Goal: Transaction & Acquisition: Purchase product/service

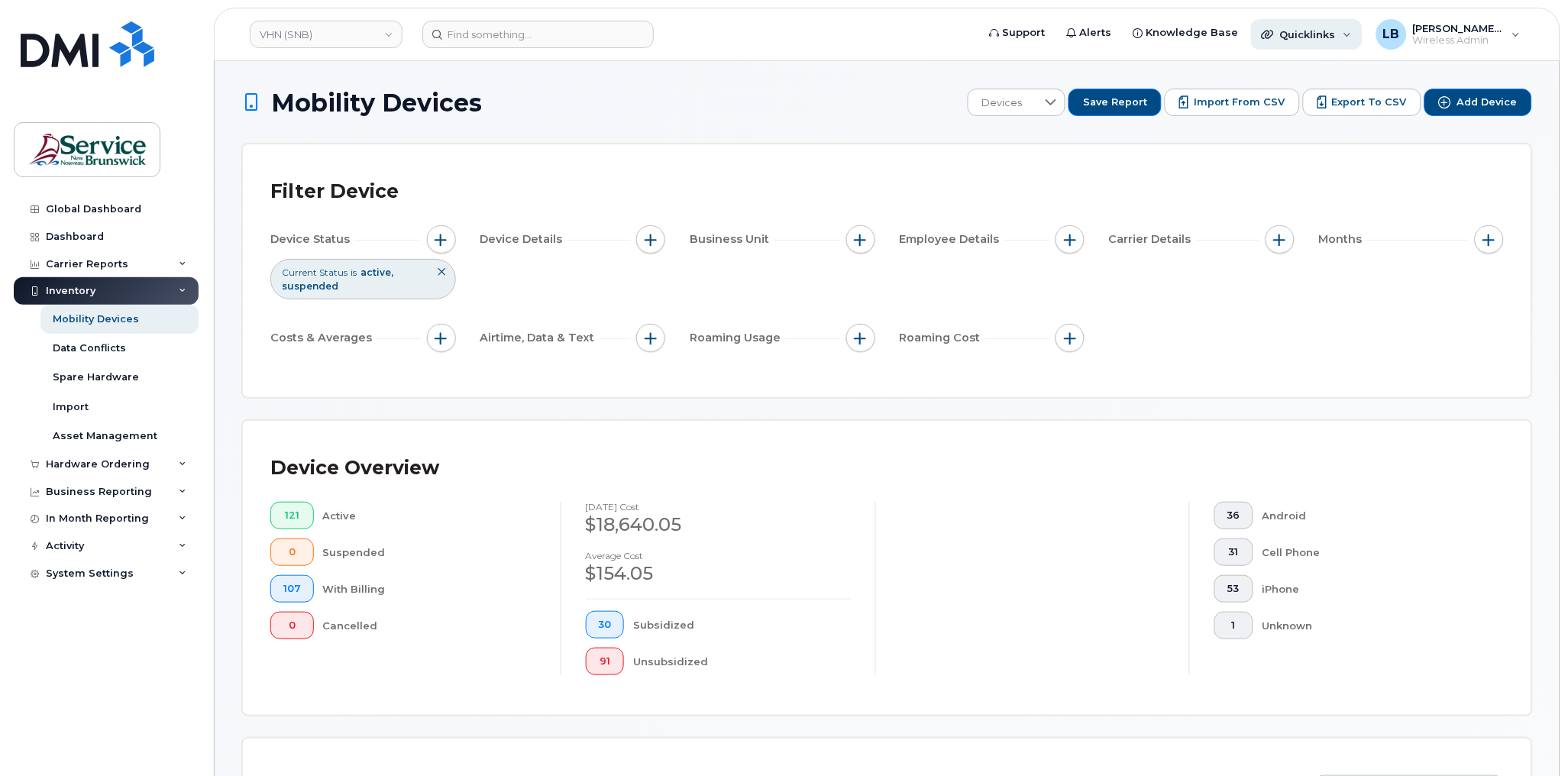
click at [1348, 36] on div "Quicklinks" at bounding box center [1306, 35] width 111 height 30
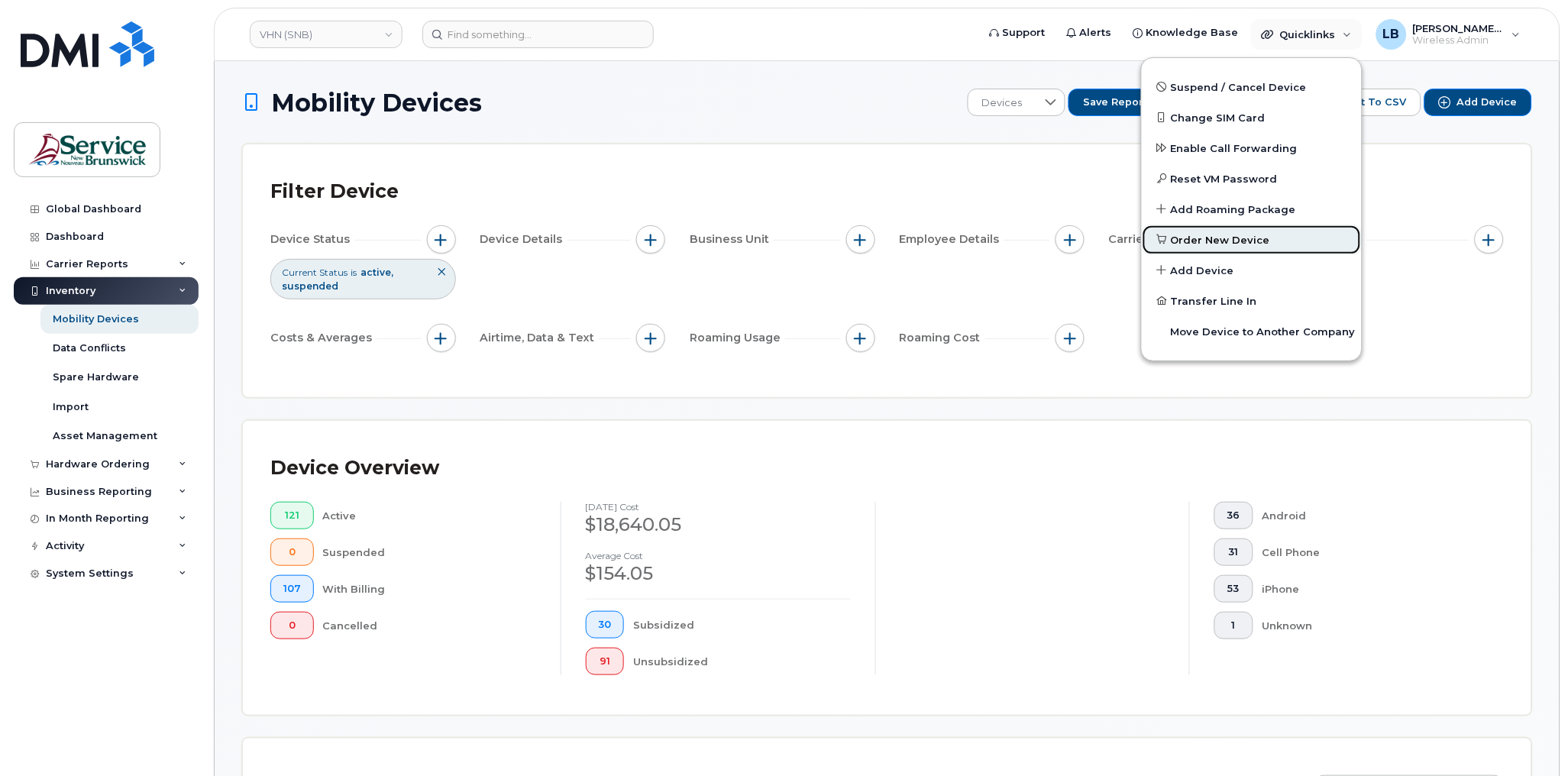
click at [1251, 233] on span "Order New Device" at bounding box center [1220, 240] width 100 height 15
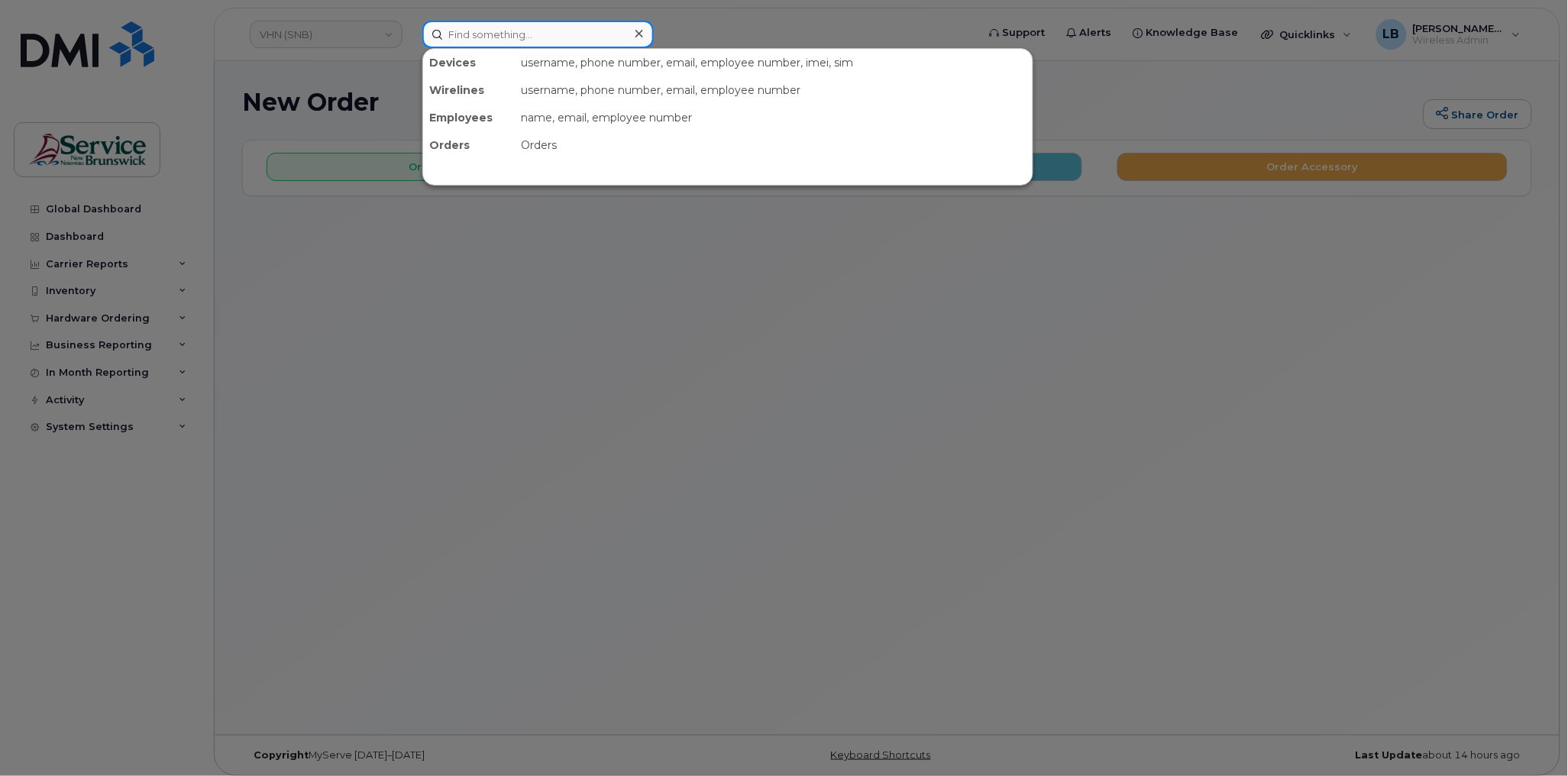
click at [588, 44] on input at bounding box center [538, 34] width 231 height 28
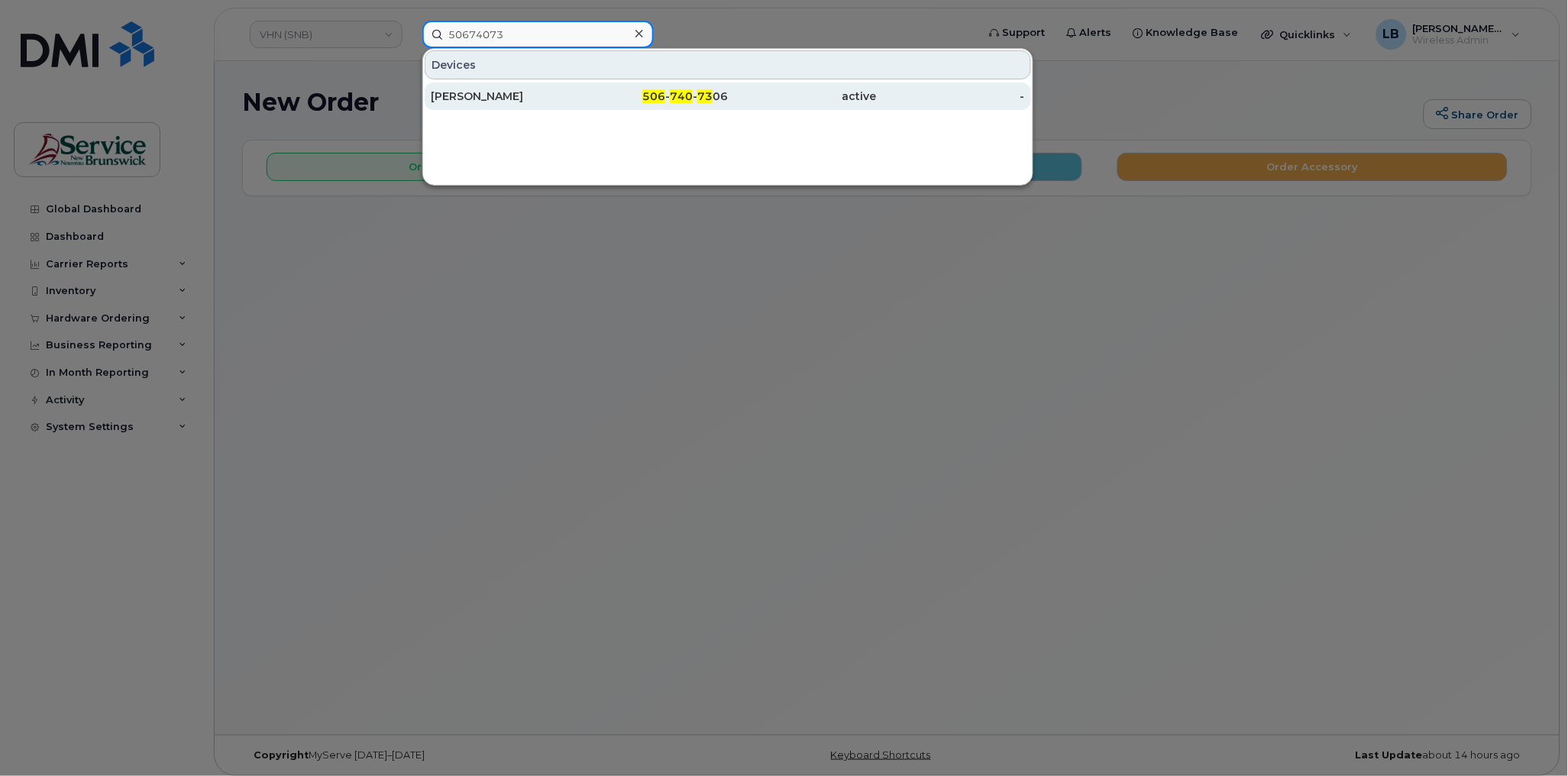
type input "50674073"
click at [506, 95] on div "Marc Guitard" at bounding box center [505, 96] width 149 height 15
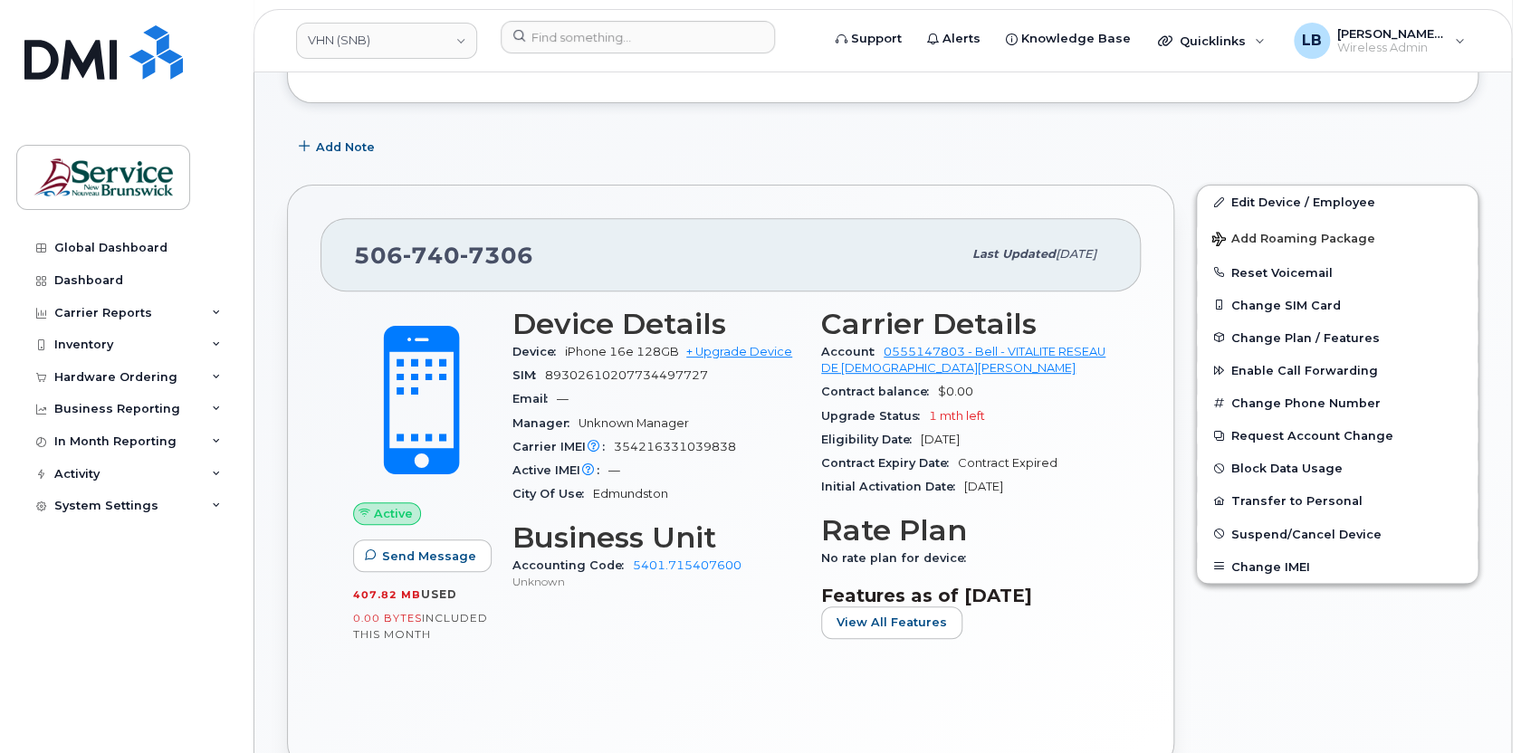
scroll to position [246, 0]
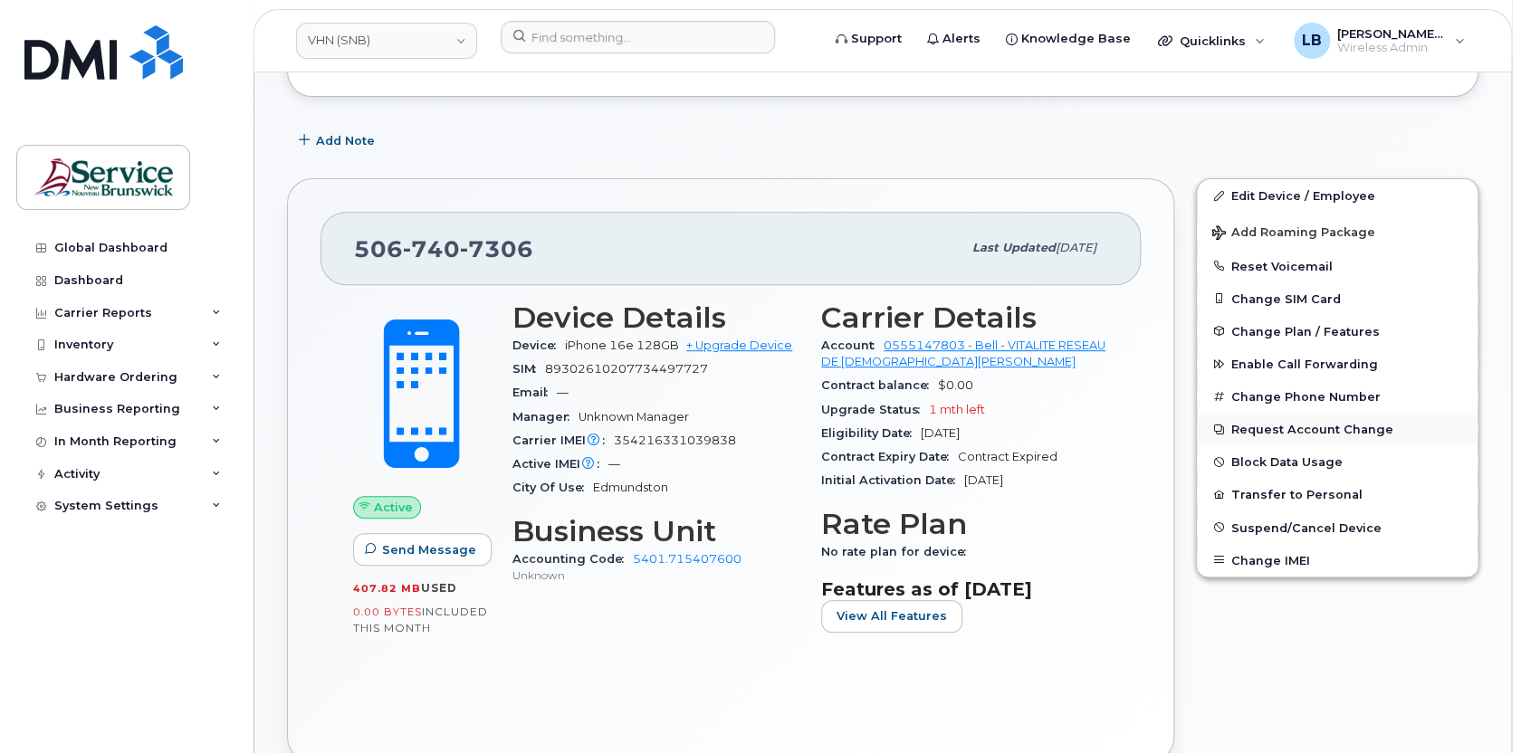
click at [1289, 428] on button "Request Account Change" at bounding box center [1336, 429] width 281 height 33
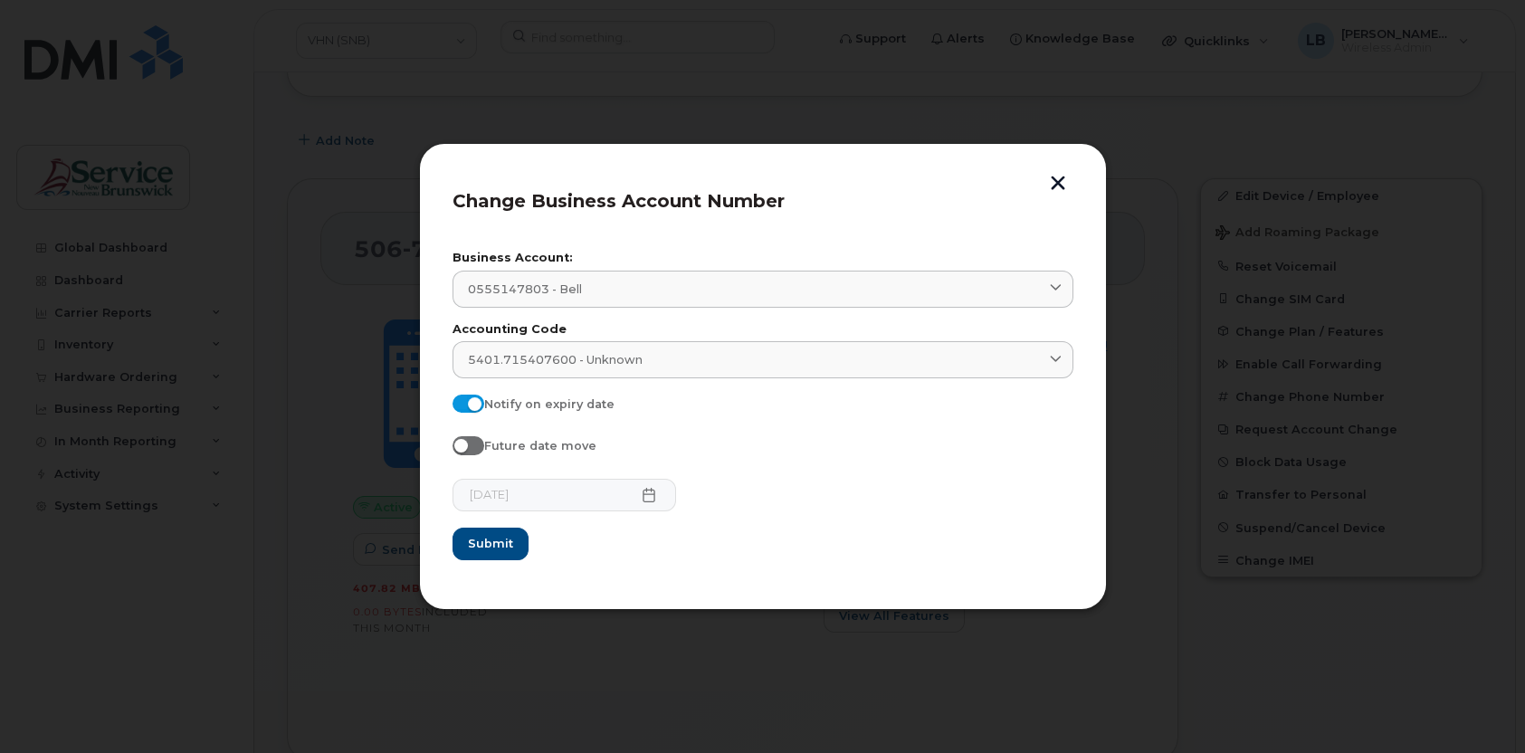
click at [1054, 180] on button "button" at bounding box center [1057, 185] width 27 height 19
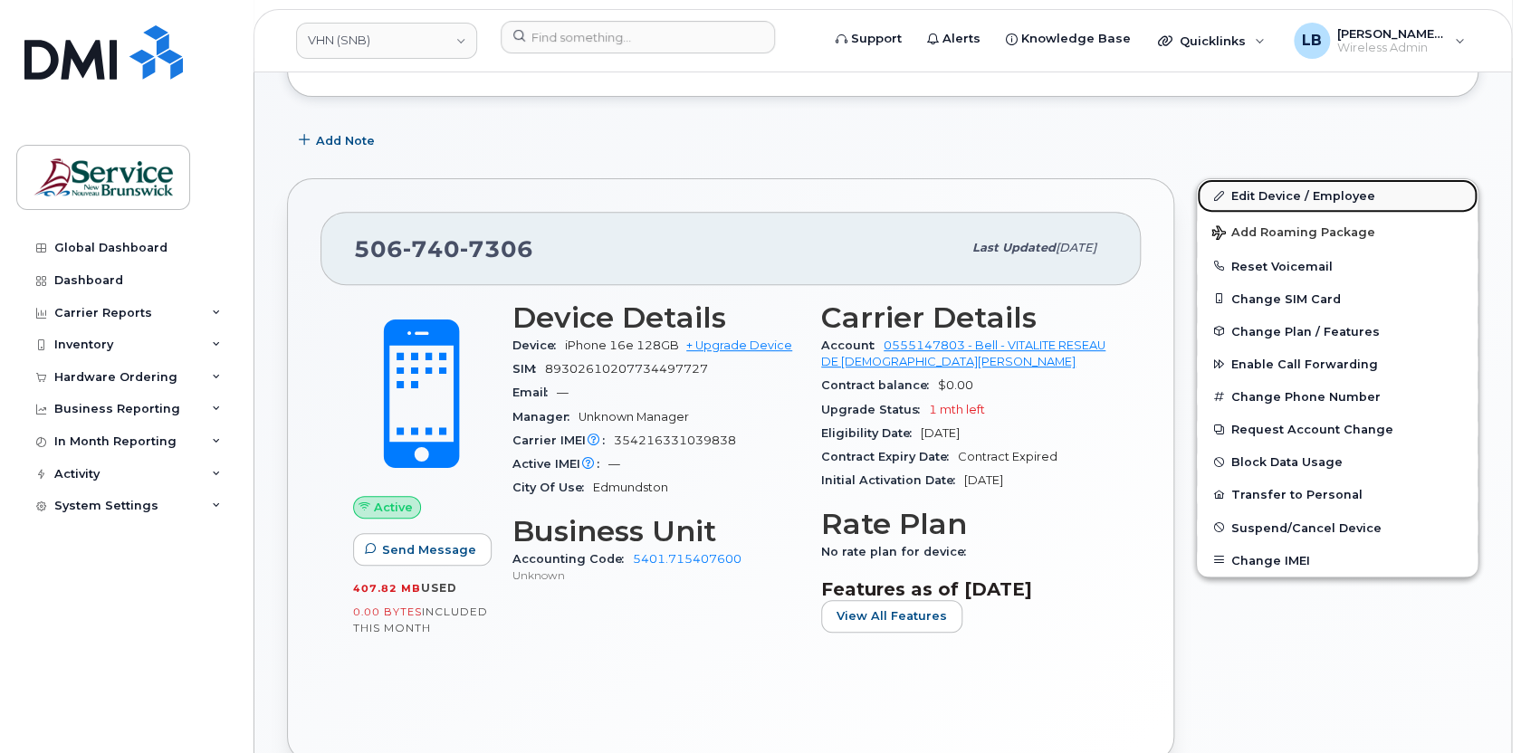
click at [1280, 197] on link "Edit Device / Employee" at bounding box center [1336, 195] width 281 height 33
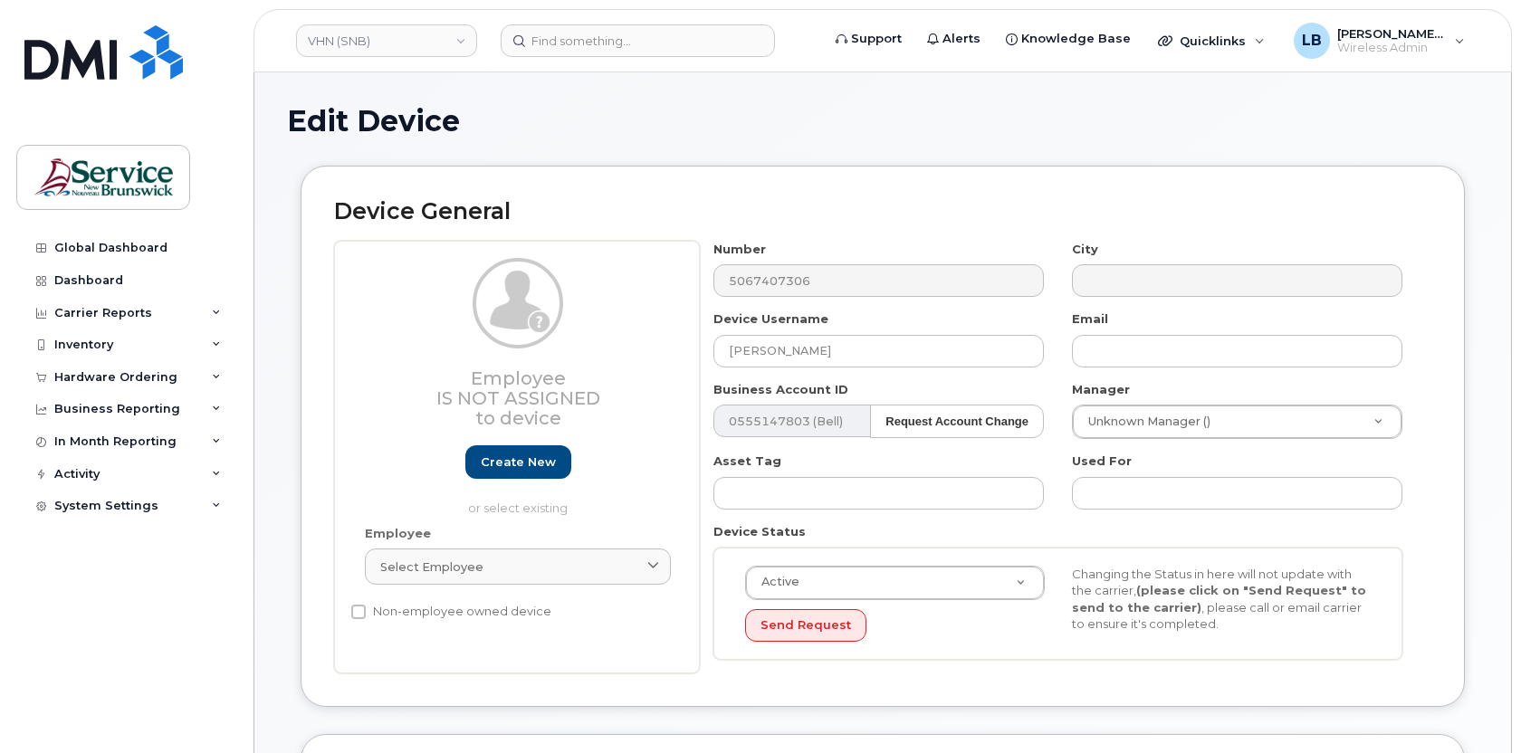
select select "35968373"
drag, startPoint x: 889, startPoint y: 352, endPoint x: 643, endPoint y: 345, distance: 245.4
click at [643, 345] on div "Employee Is not assigned to device Create new or select existing Employee Selec…" at bounding box center [882, 458] width 1097 height 434
click at [836, 348] on input "FACT - Bobby Boise" at bounding box center [878, 351] width 330 height 33
click at [831, 352] on input "FACT - Bobby Boisse" at bounding box center [878, 351] width 330 height 33
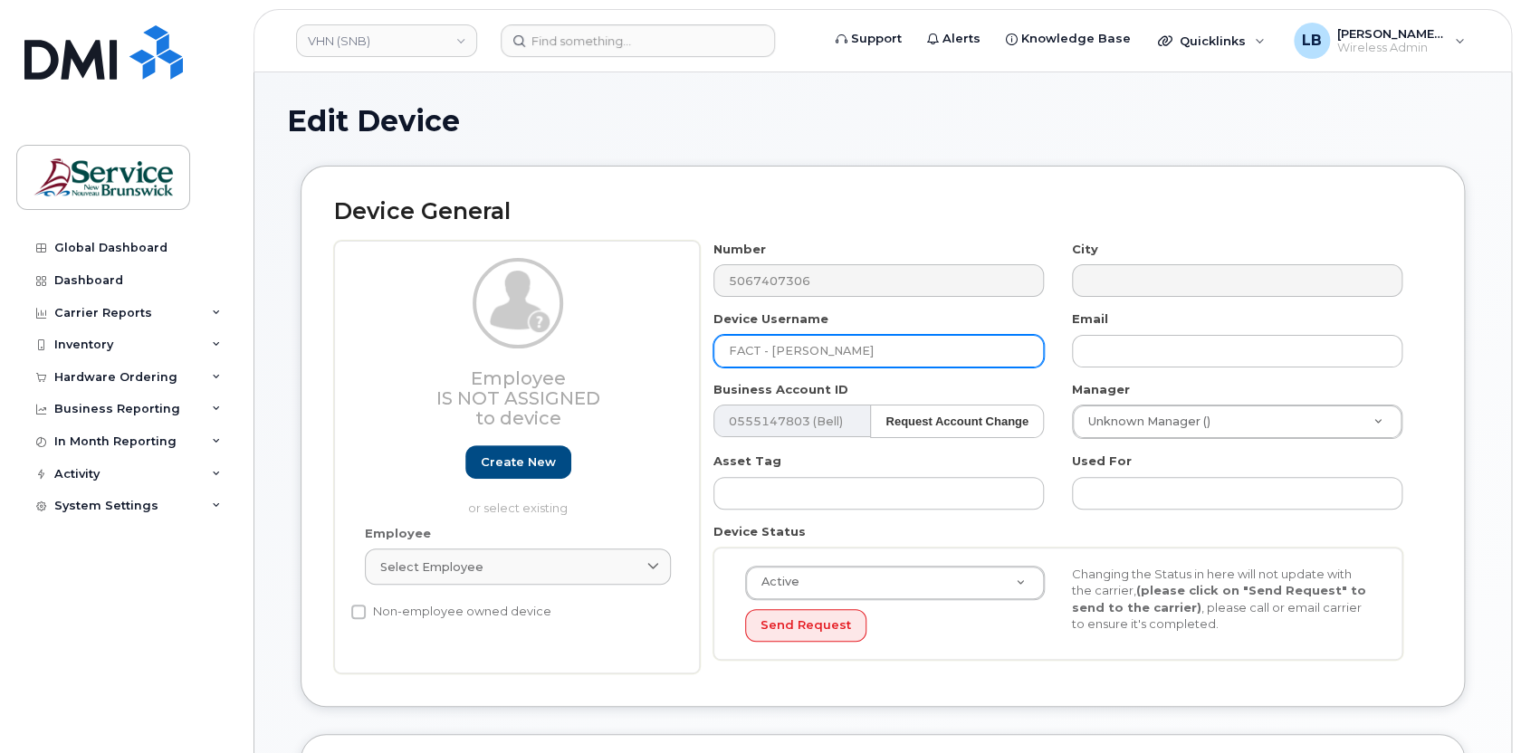
type input "FACT - Bobby Bosse"
click at [1066, 530] on div "Device Status Active Active Suspended Cancelled Send Request Changing the Statu…" at bounding box center [1058, 591] width 717 height 137
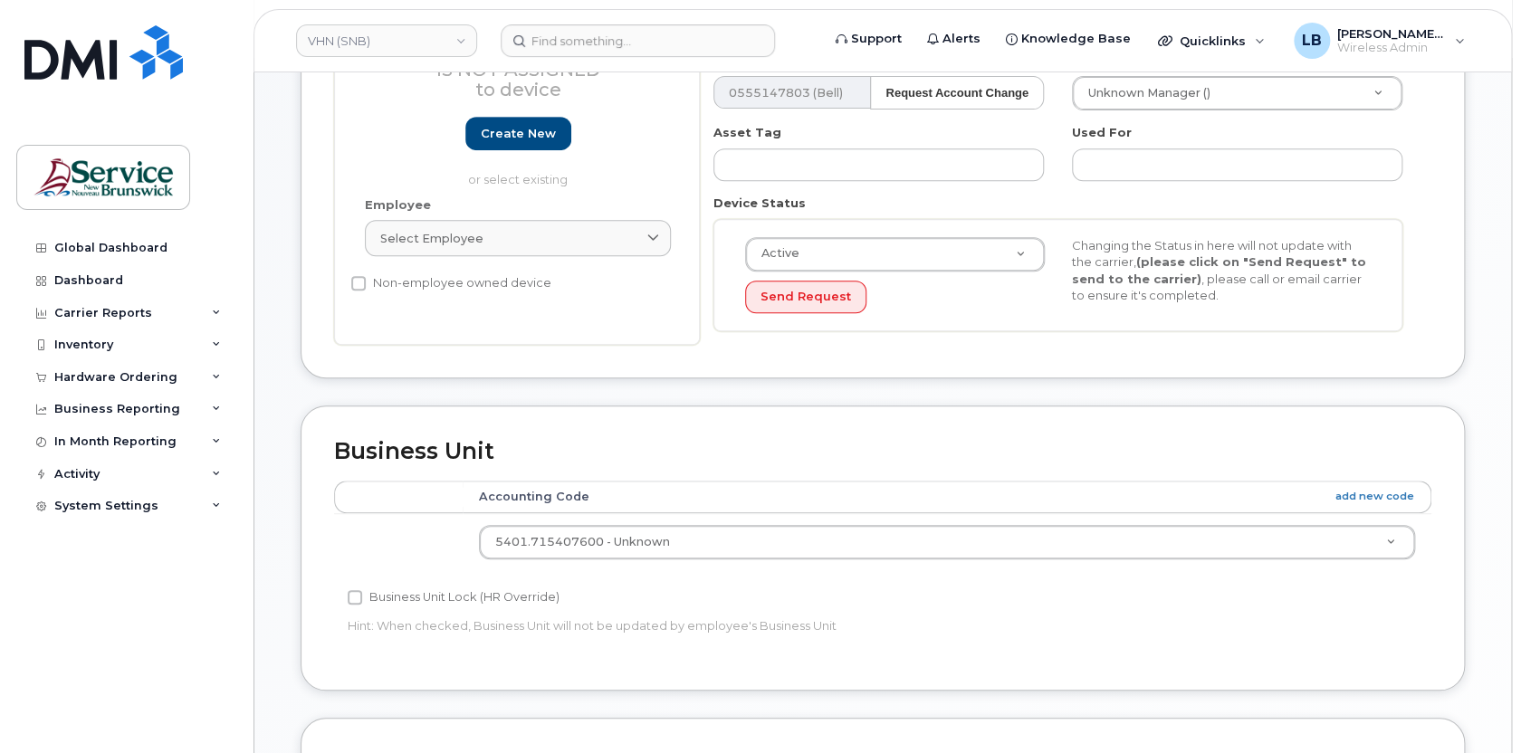
scroll to position [658, 0]
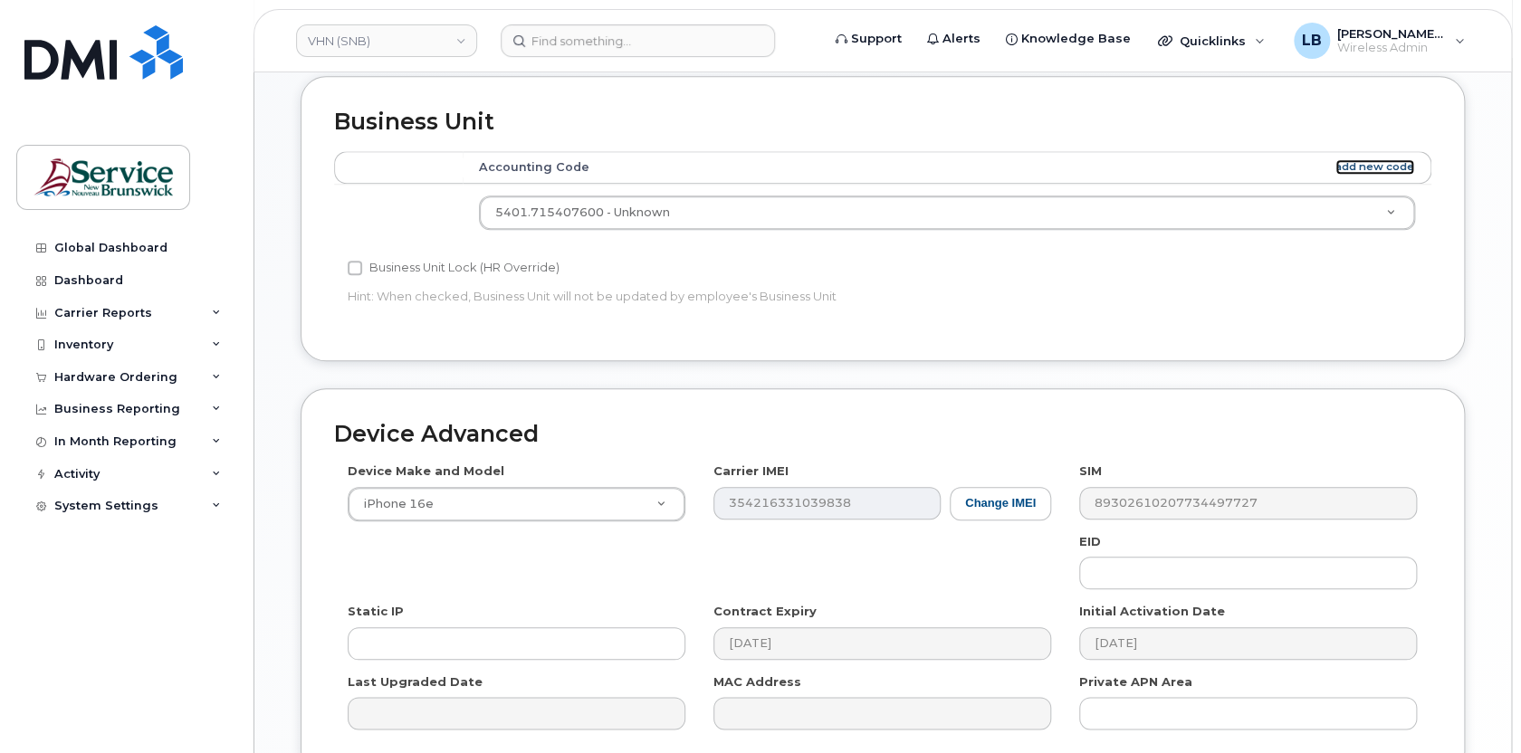
click at [1374, 166] on link "add new code" at bounding box center [1374, 166] width 79 height 15
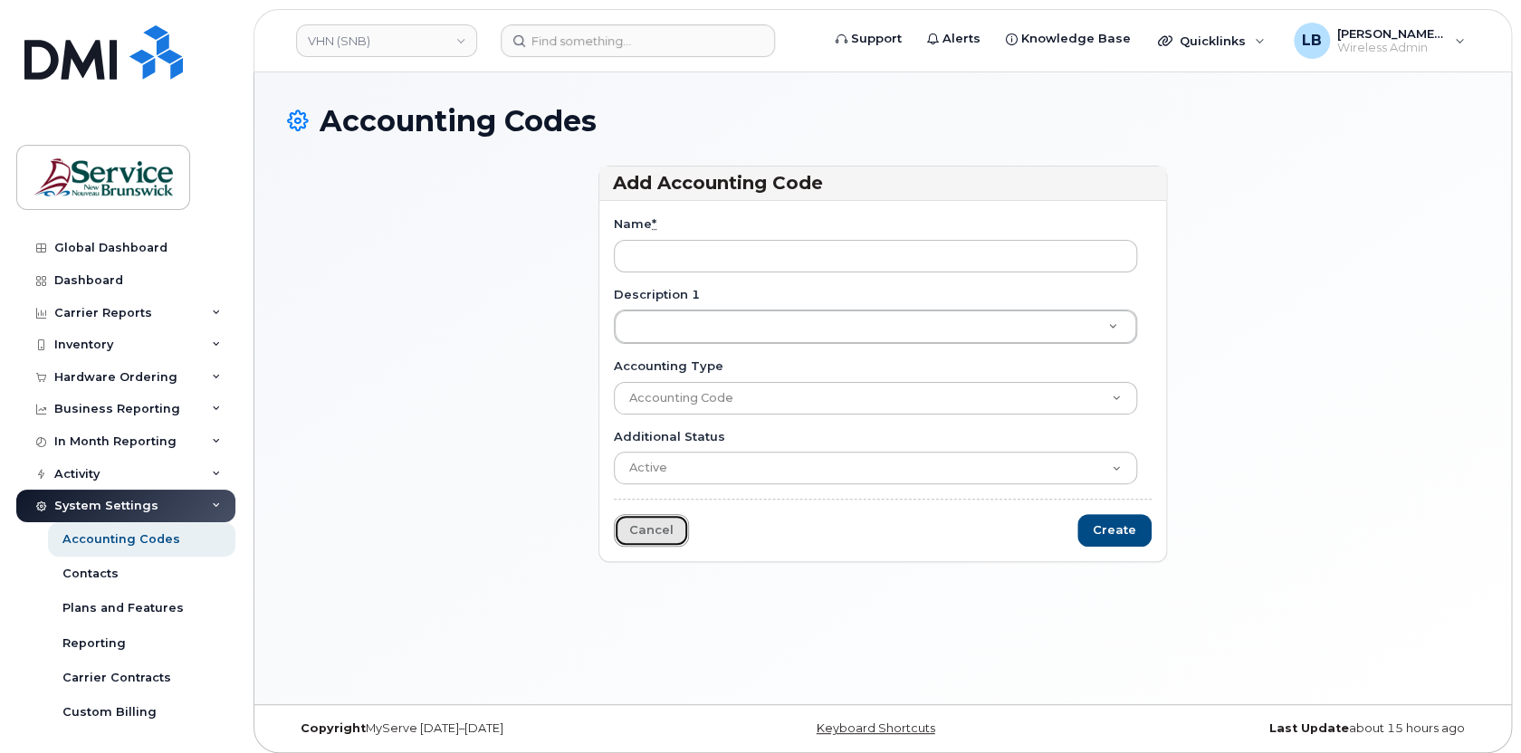
click at [645, 518] on link "Cancel" at bounding box center [651, 530] width 75 height 33
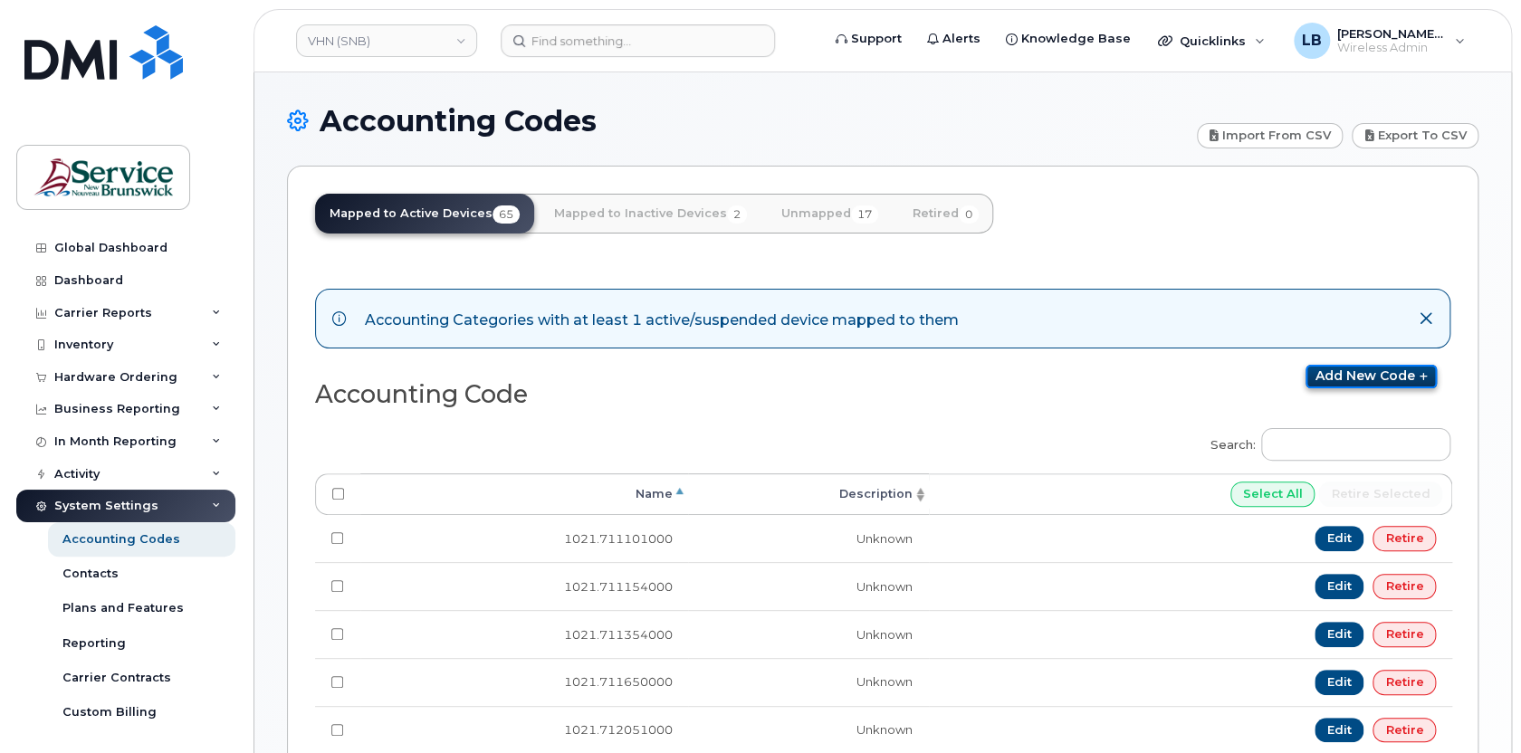
click at [1343, 383] on link "Add new code" at bounding box center [1370, 377] width 131 height 24
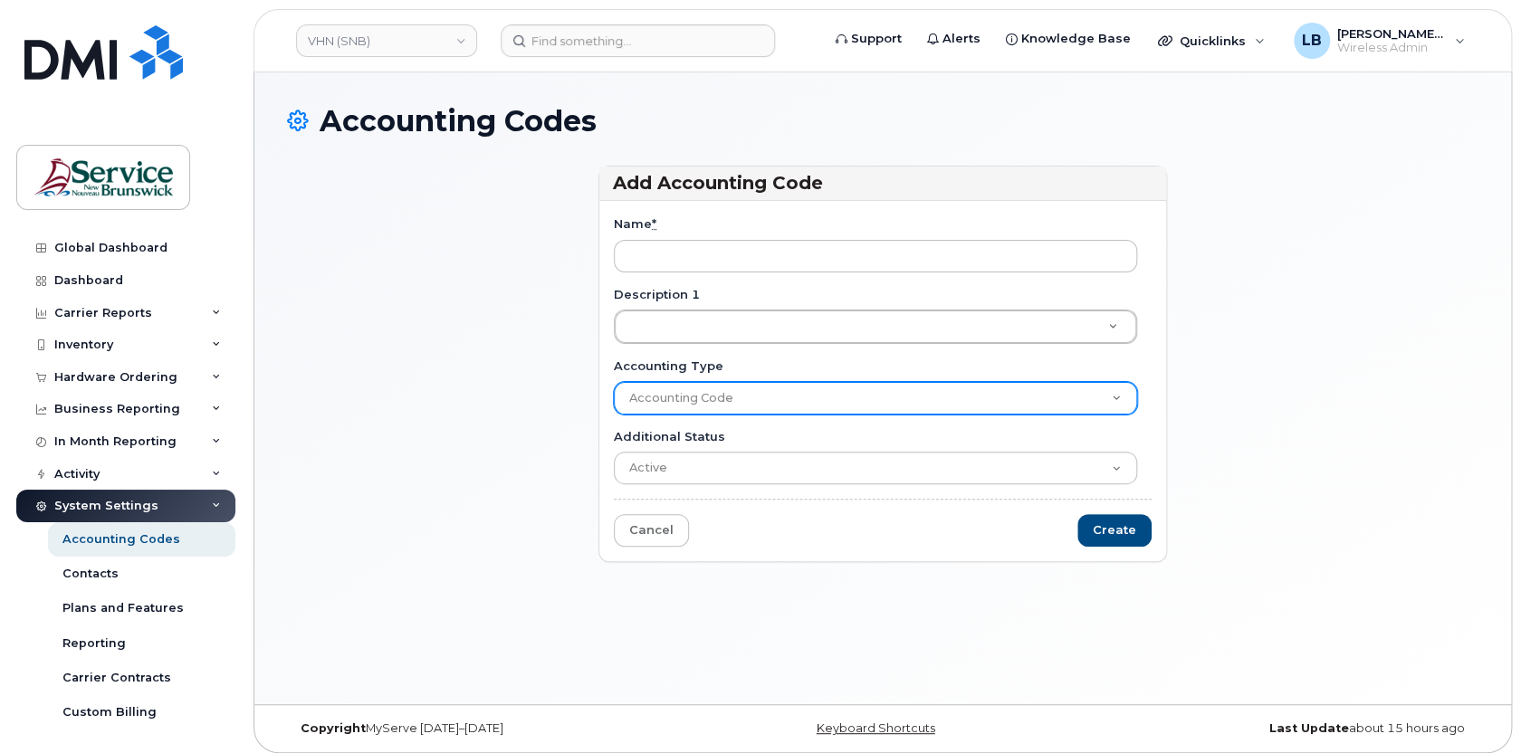
click at [715, 404] on select "Accounting Code" at bounding box center [875, 398] width 523 height 33
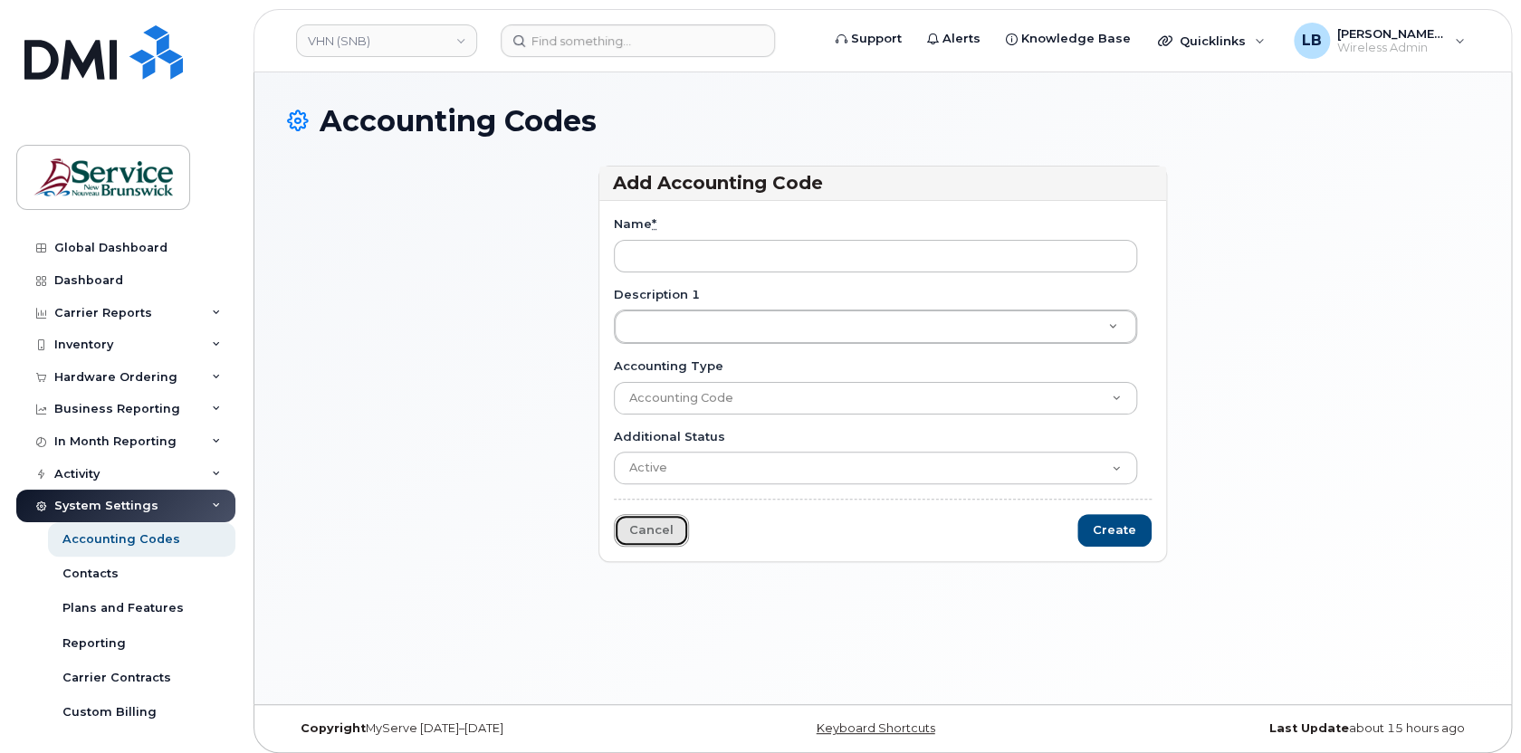
click at [664, 516] on link "Cancel" at bounding box center [651, 530] width 75 height 33
click at [1250, 40] on div "Quicklinks" at bounding box center [1211, 41] width 132 height 36
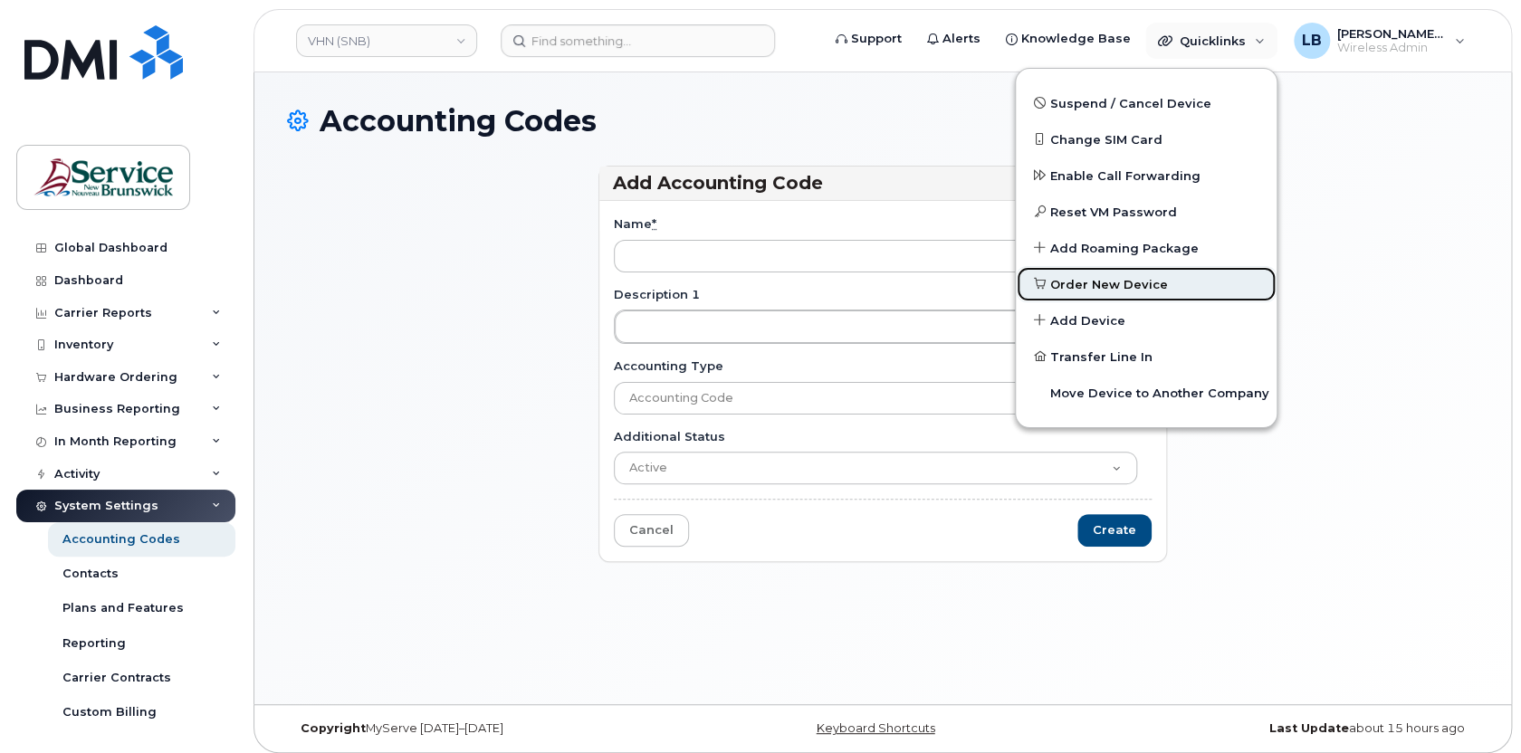
click at [1124, 284] on span "Order New Device" at bounding box center [1109, 285] width 118 height 18
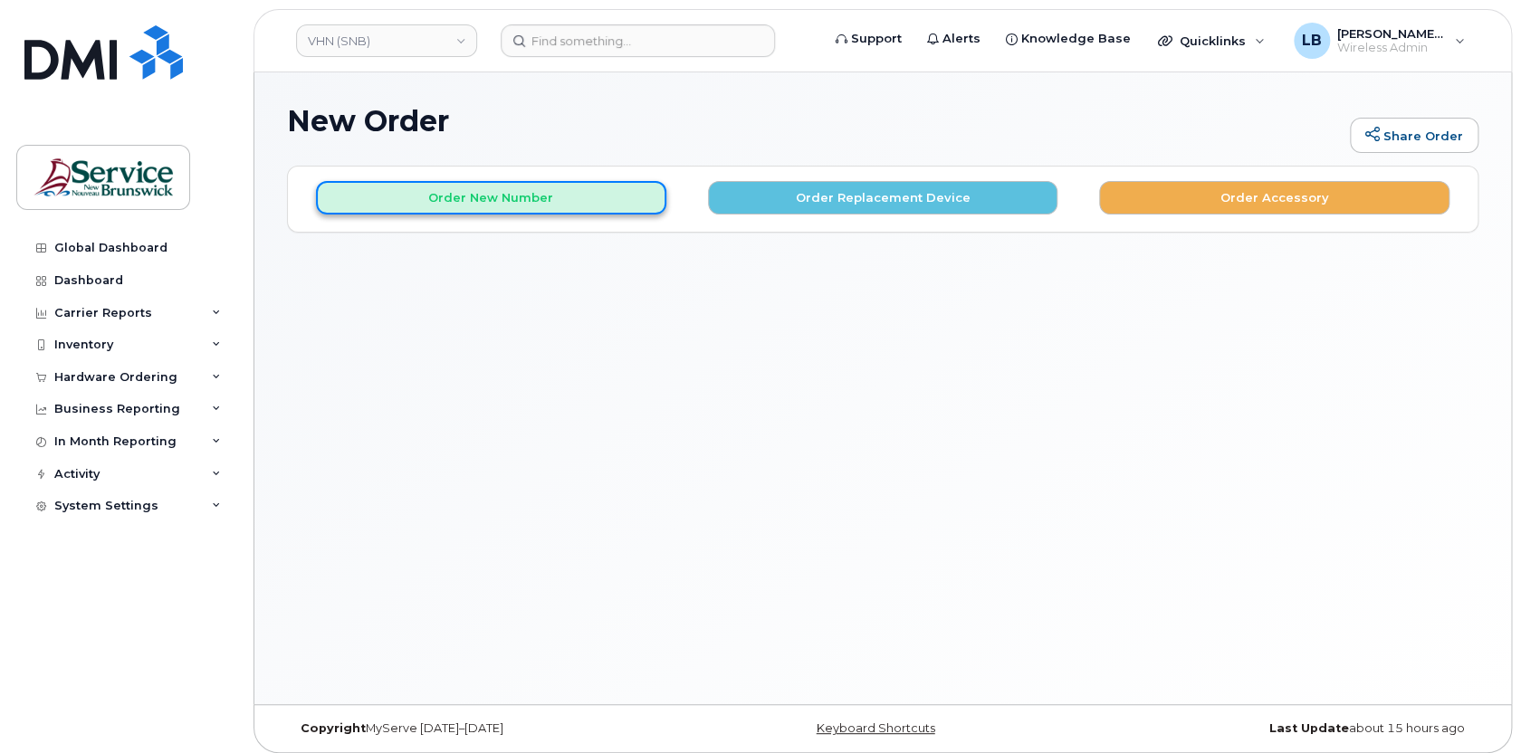
click at [539, 196] on button "Order New Number" at bounding box center [491, 197] width 350 height 33
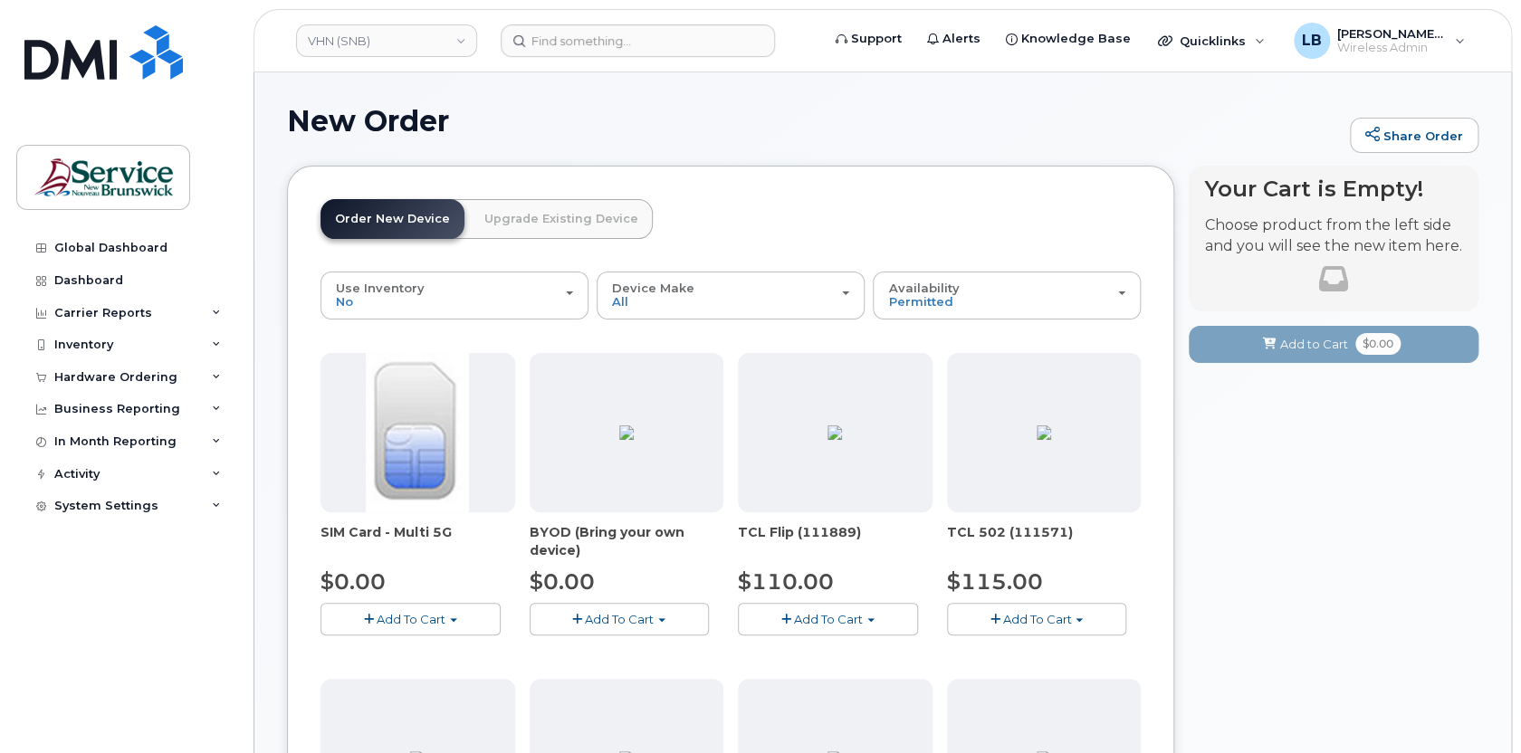
click at [454, 618] on span "button" at bounding box center [453, 620] width 7 height 4
click at [450, 648] on link "$0.00 - New Activation" at bounding box center [411, 653] width 172 height 23
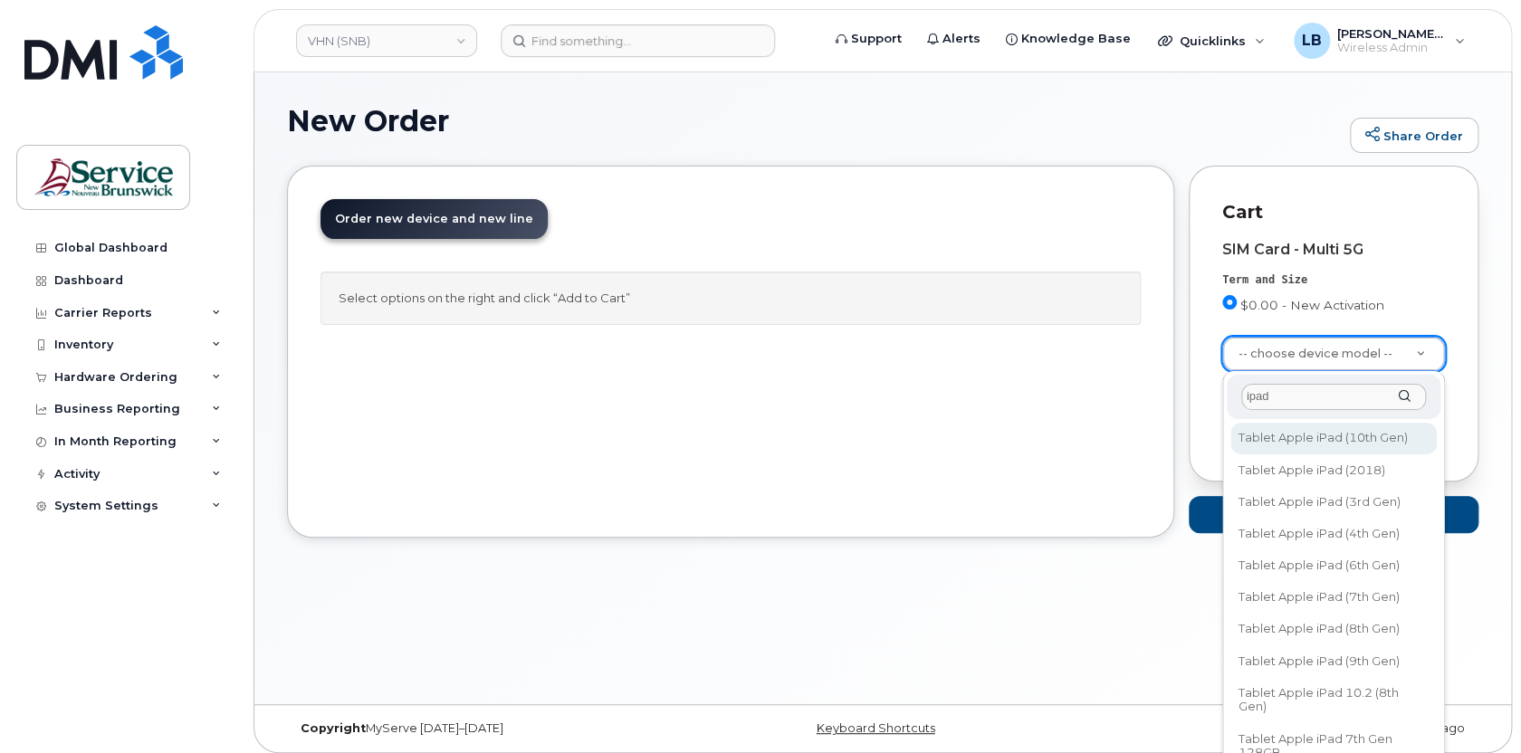
type input "ipad"
select select "2916"
